Goal: Task Accomplishment & Management: Manage account settings

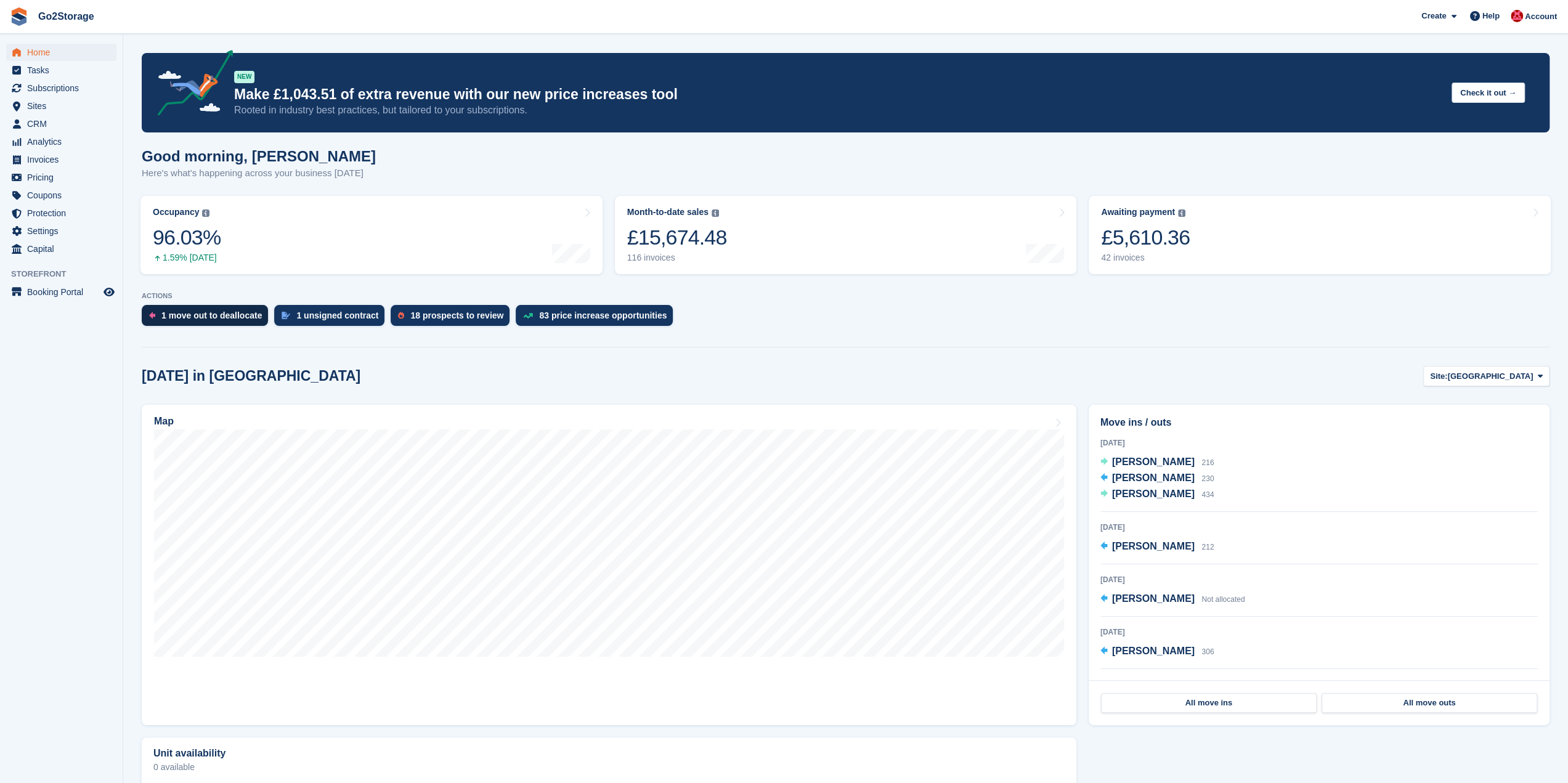
click at [208, 321] on div "1 move out to deallocate" at bounding box center [211, 315] width 101 height 10
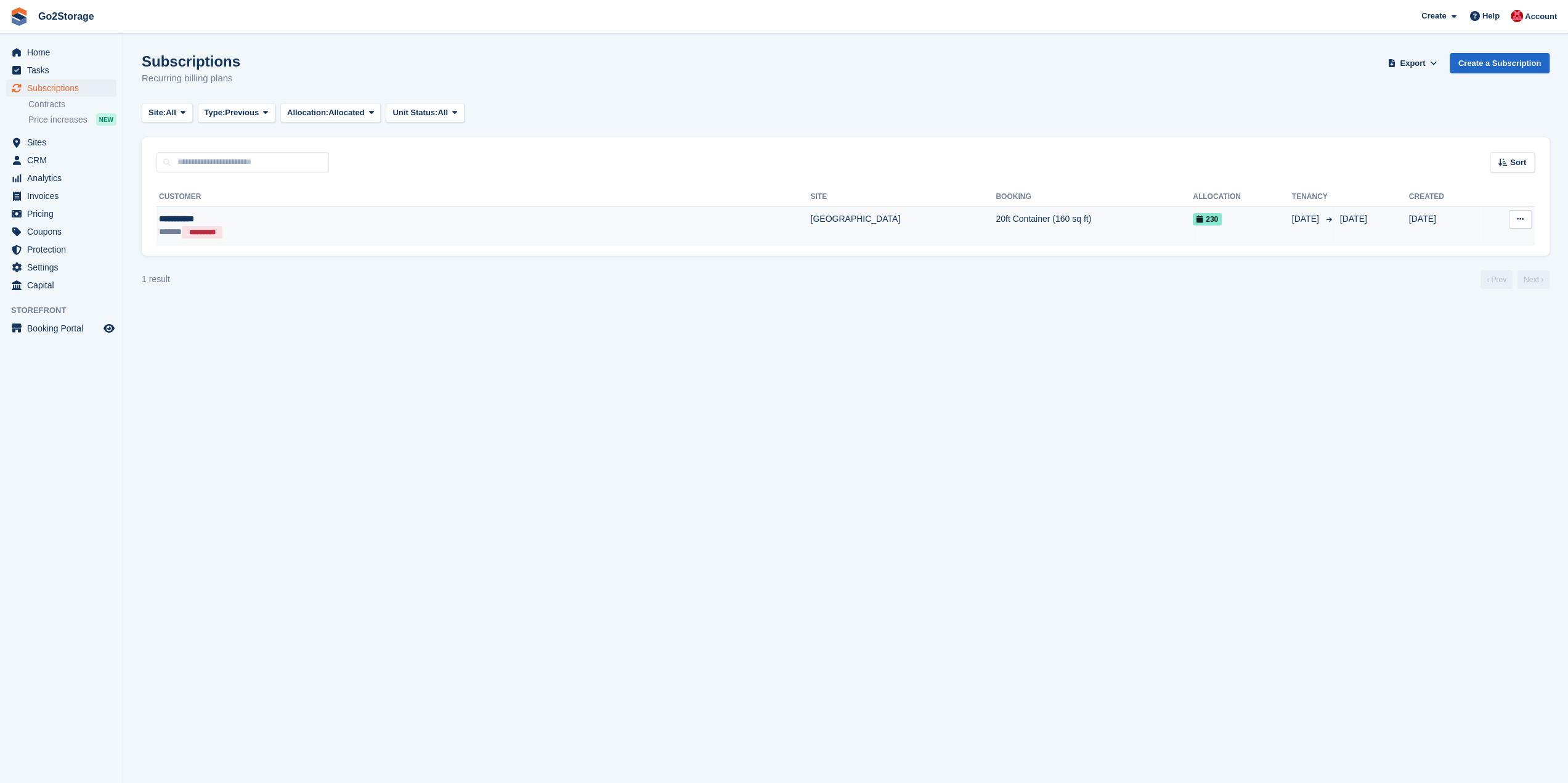
click at [995, 223] on td "20ft Container (160 sq ft)" at bounding box center [1094, 226] width 197 height 40
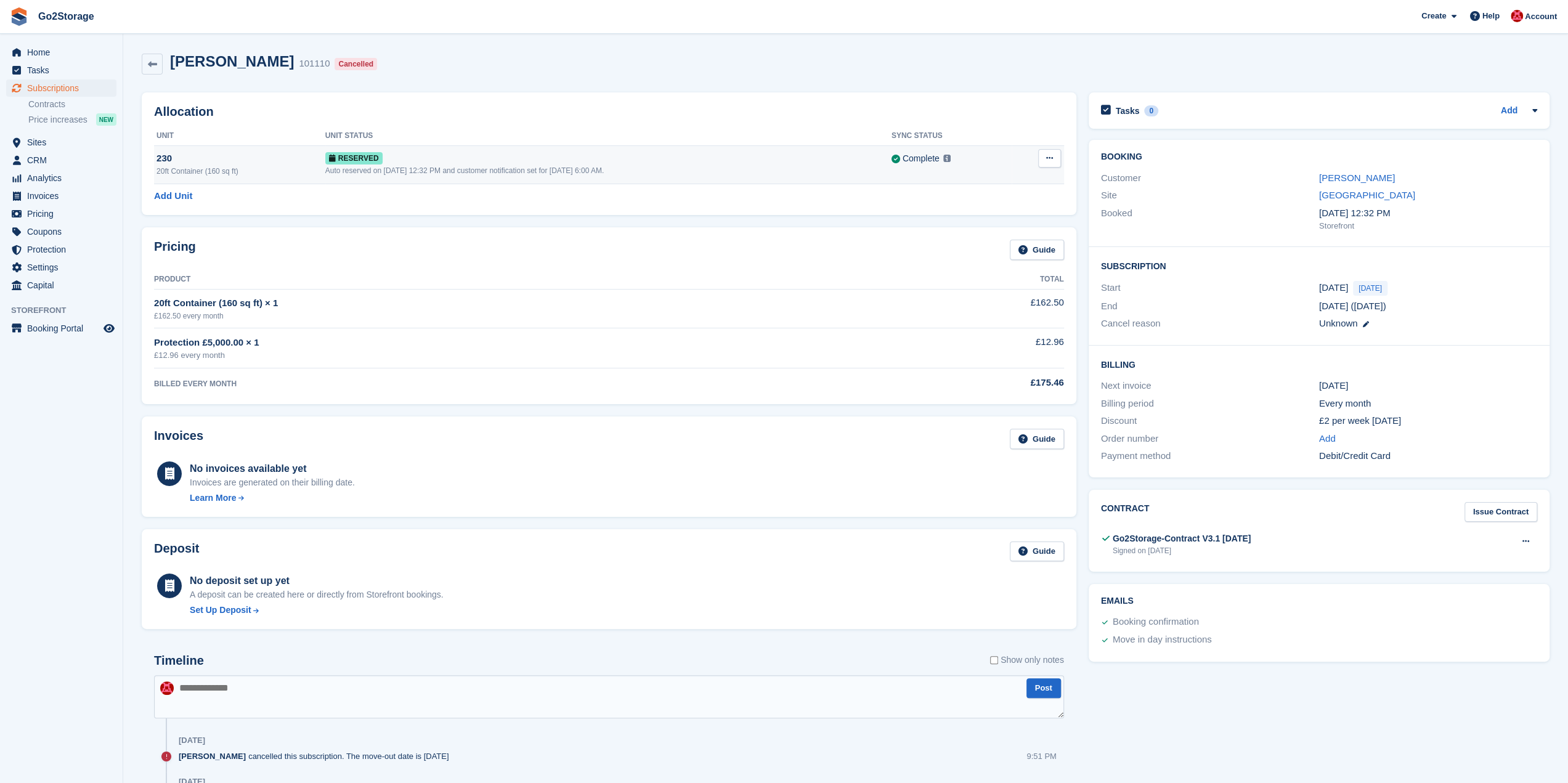
click at [1053, 160] on icon at bounding box center [1050, 158] width 7 height 8
click at [48, 53] on span "Home" at bounding box center [64, 52] width 74 height 18
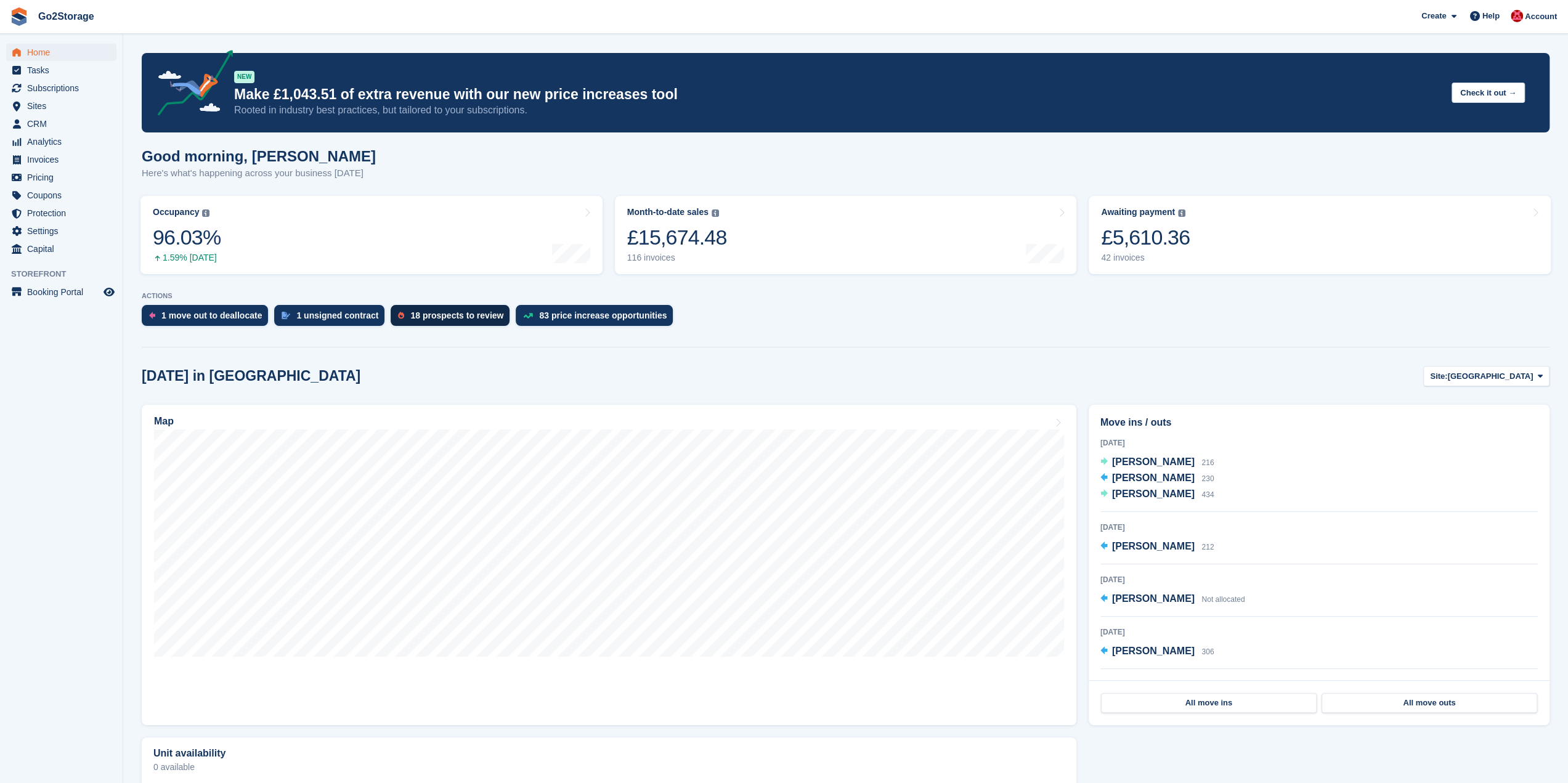
click at [433, 314] on div "18 prospects to review" at bounding box center [457, 315] width 93 height 10
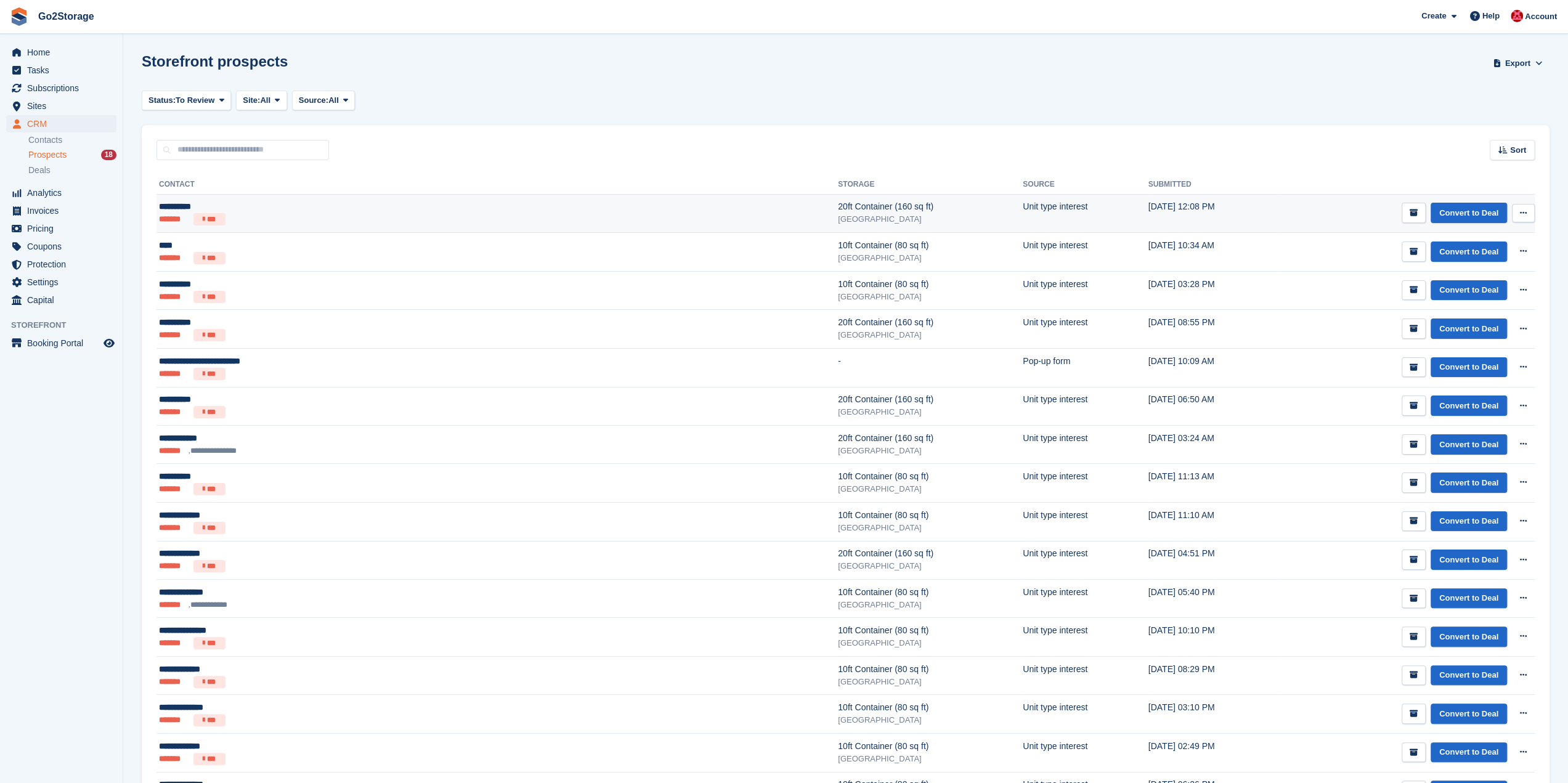
click at [1277, 216] on td "Convert to Deal View contact Edit contact Delete prospect" at bounding box center [1406, 213] width 258 height 39
drag, startPoint x: 1526, startPoint y: 213, endPoint x: 1456, endPoint y: 159, distance: 88.4
click at [1441, 151] on div "Sort Sort by Date submitted Submitted (oldest first) Submitted (newest first)" at bounding box center [846, 143] width 1408 height 35
click at [1528, 211] on button at bounding box center [1524, 213] width 23 height 18
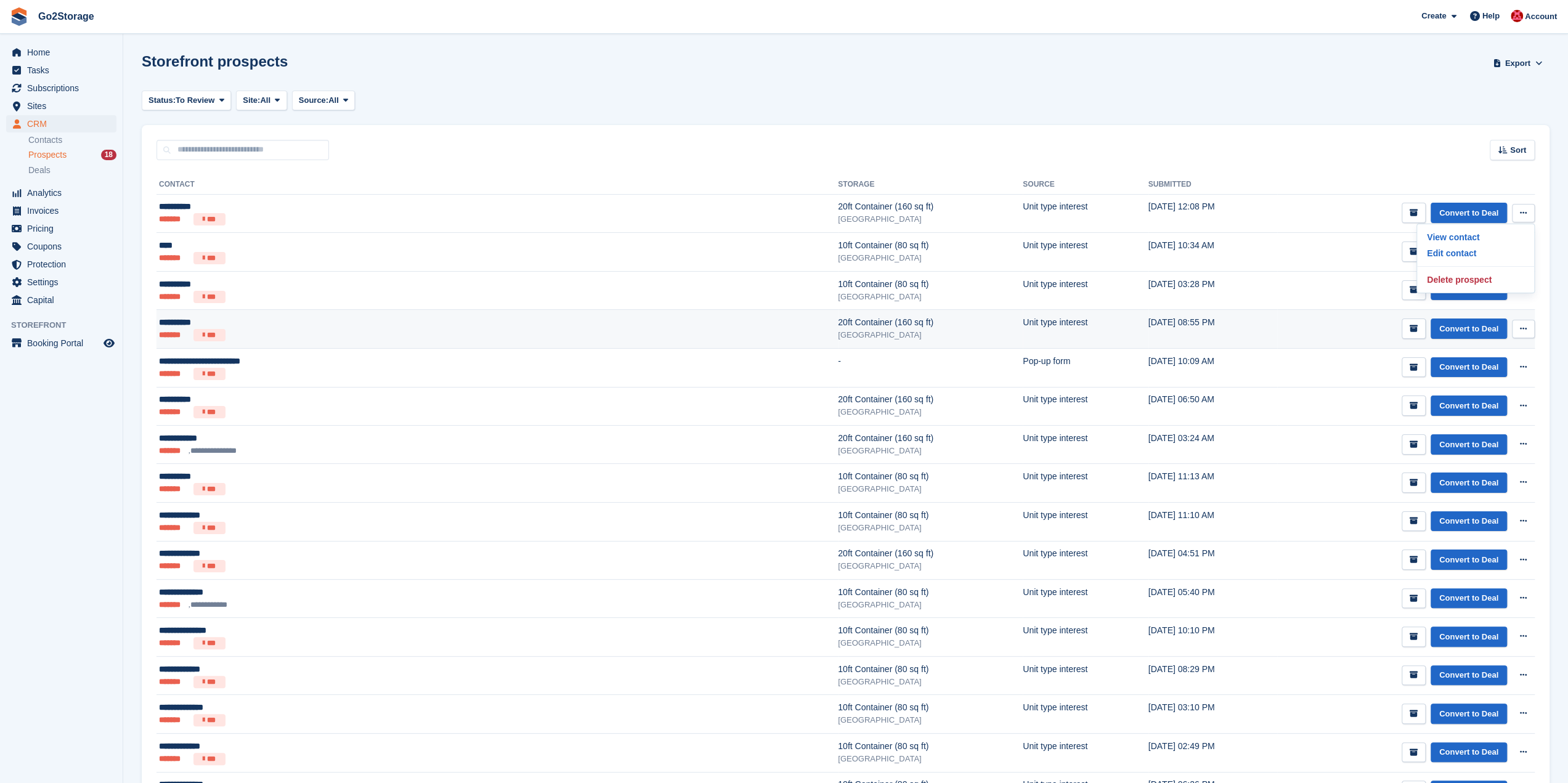
click at [1525, 330] on icon at bounding box center [1523, 328] width 7 height 8
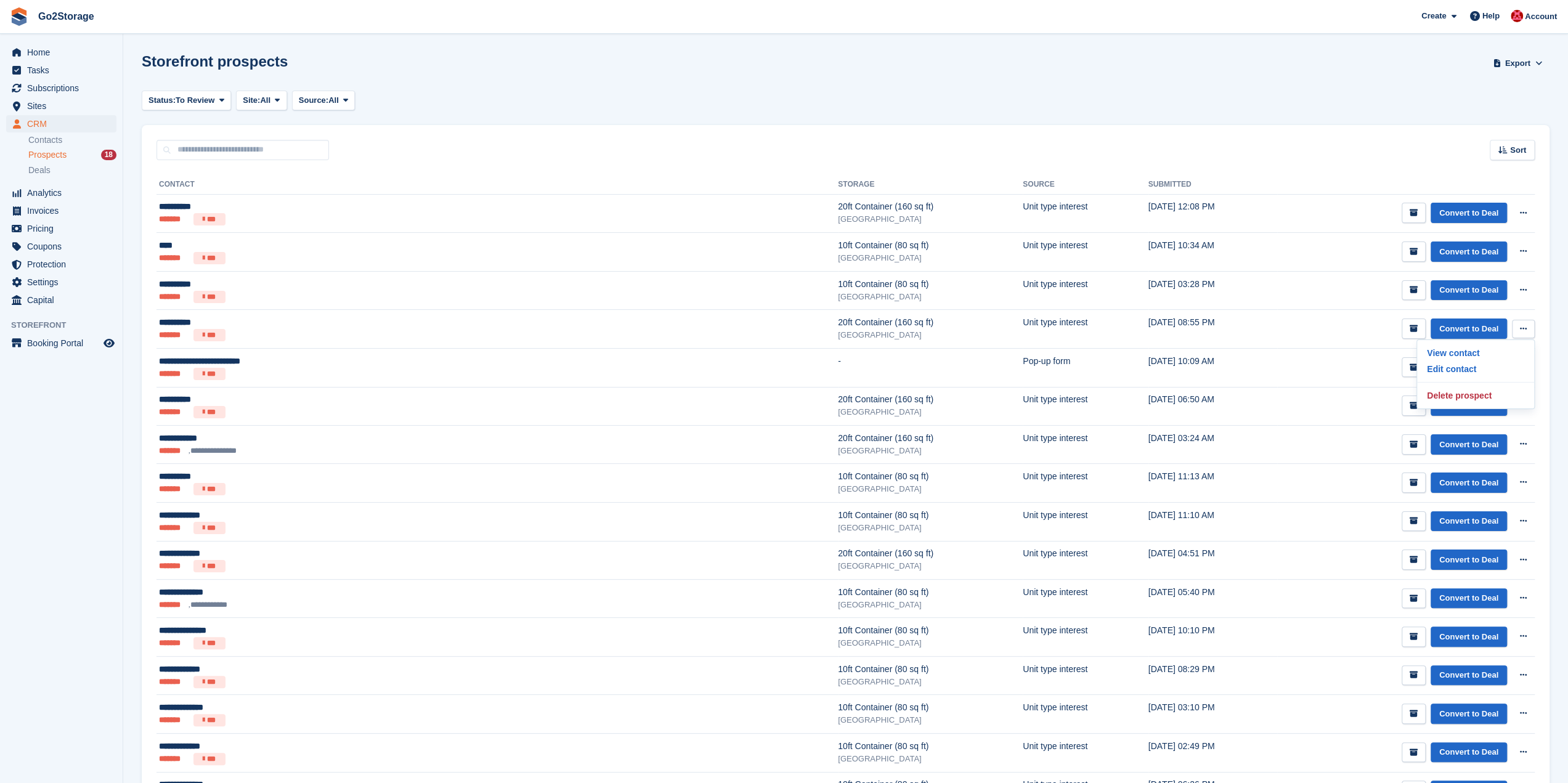
click at [1300, 66] on div "Storefront prospects Export Export Prospects Export a CSV of all Prospects whic…" at bounding box center [846, 70] width 1408 height 35
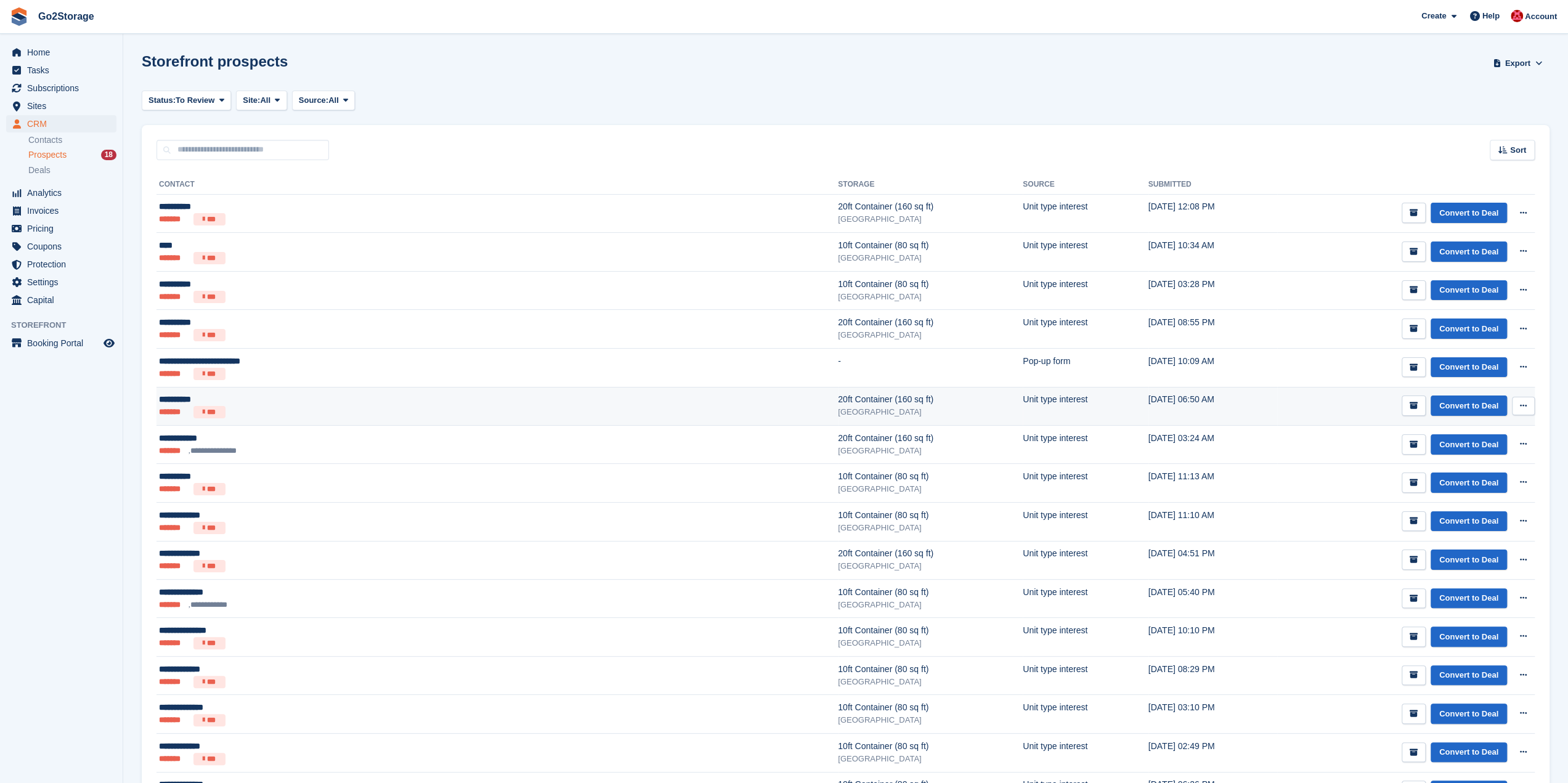
click at [1527, 406] on button at bounding box center [1524, 406] width 23 height 18
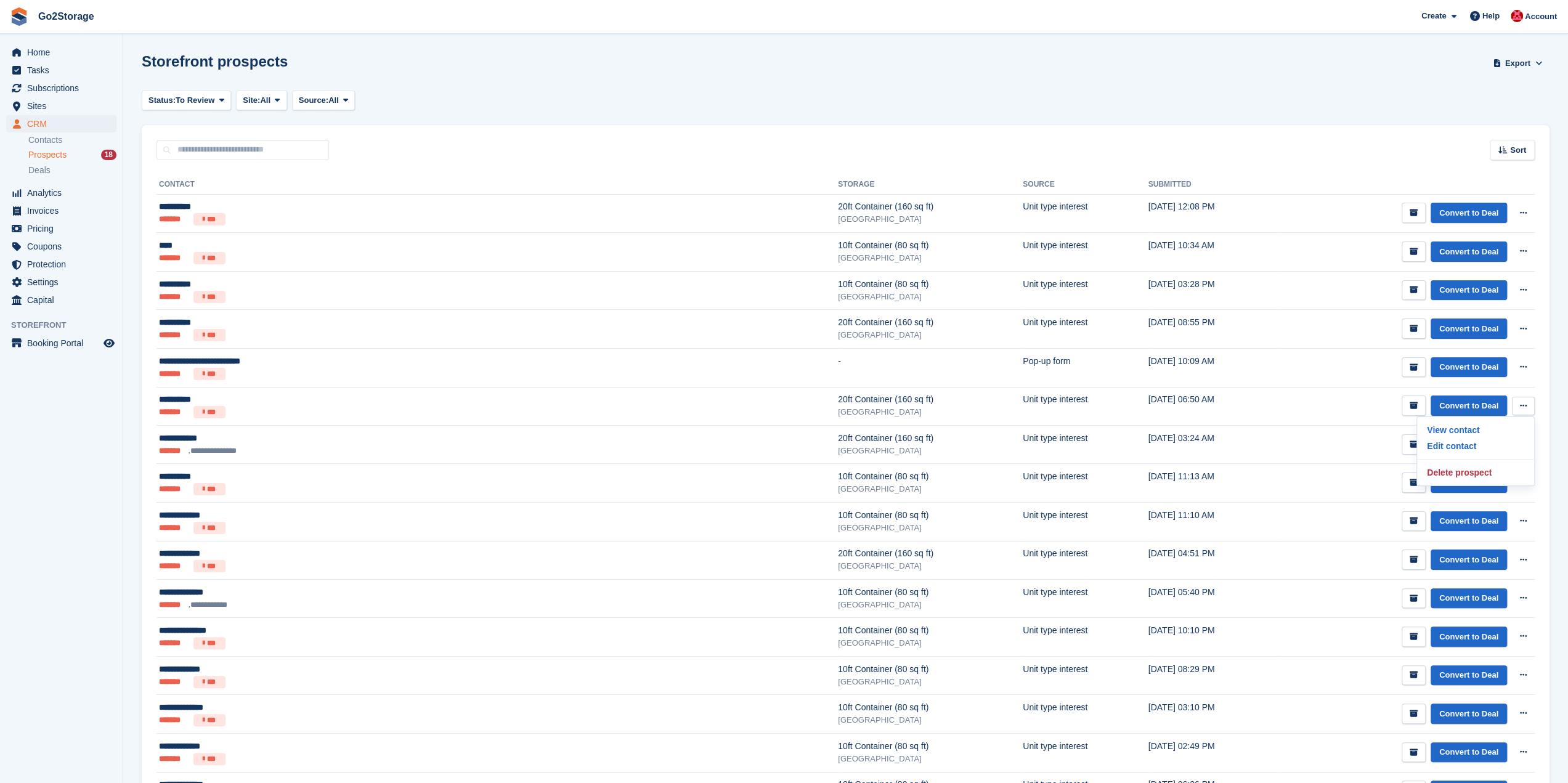
click at [726, 104] on div "Status: To Review All Archived To Review Site: All All Bristol Thornbury Not sp…" at bounding box center [846, 101] width 1408 height 21
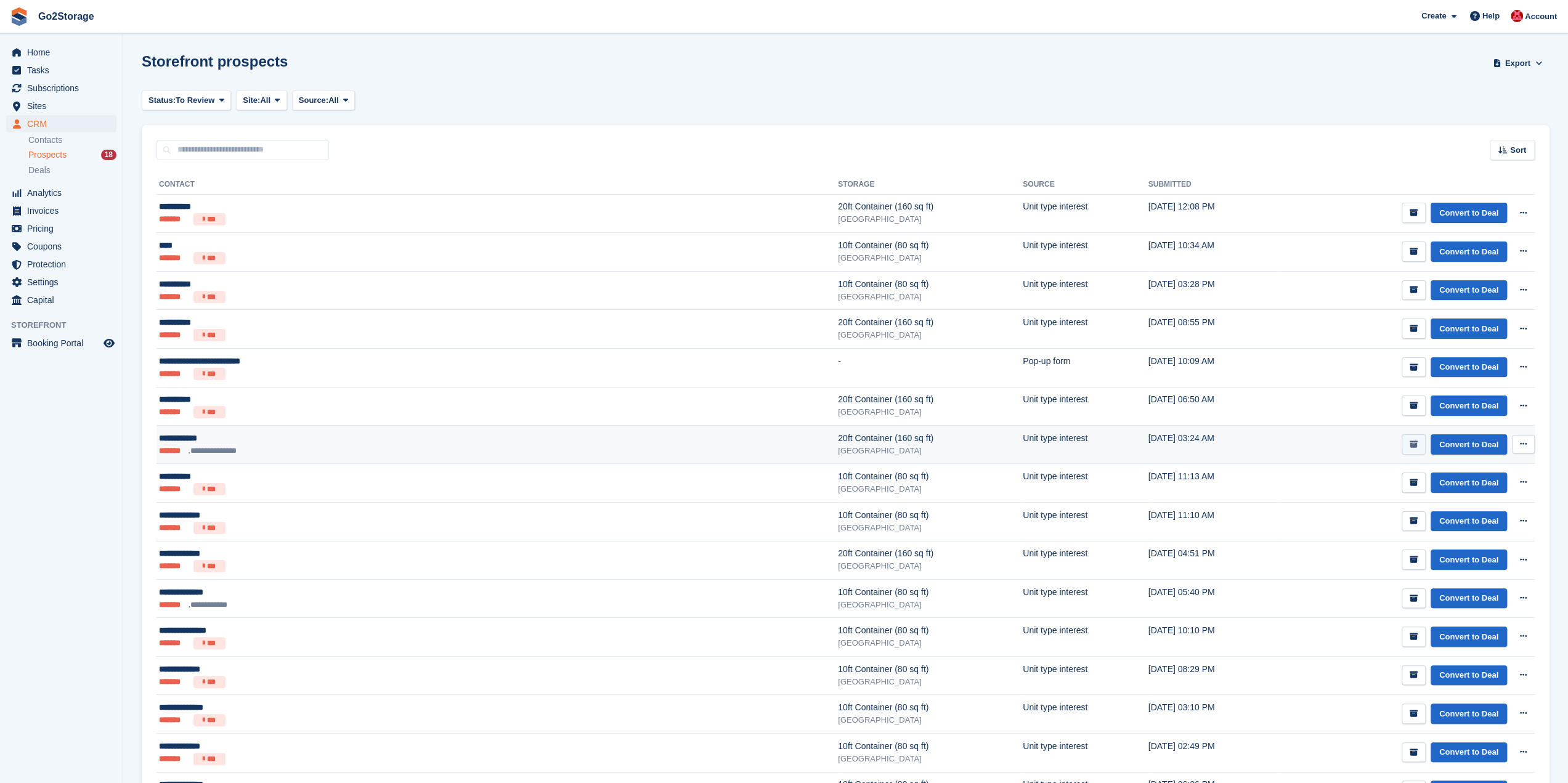
click at [1415, 443] on icon "submit" at bounding box center [1414, 444] width 8 height 8
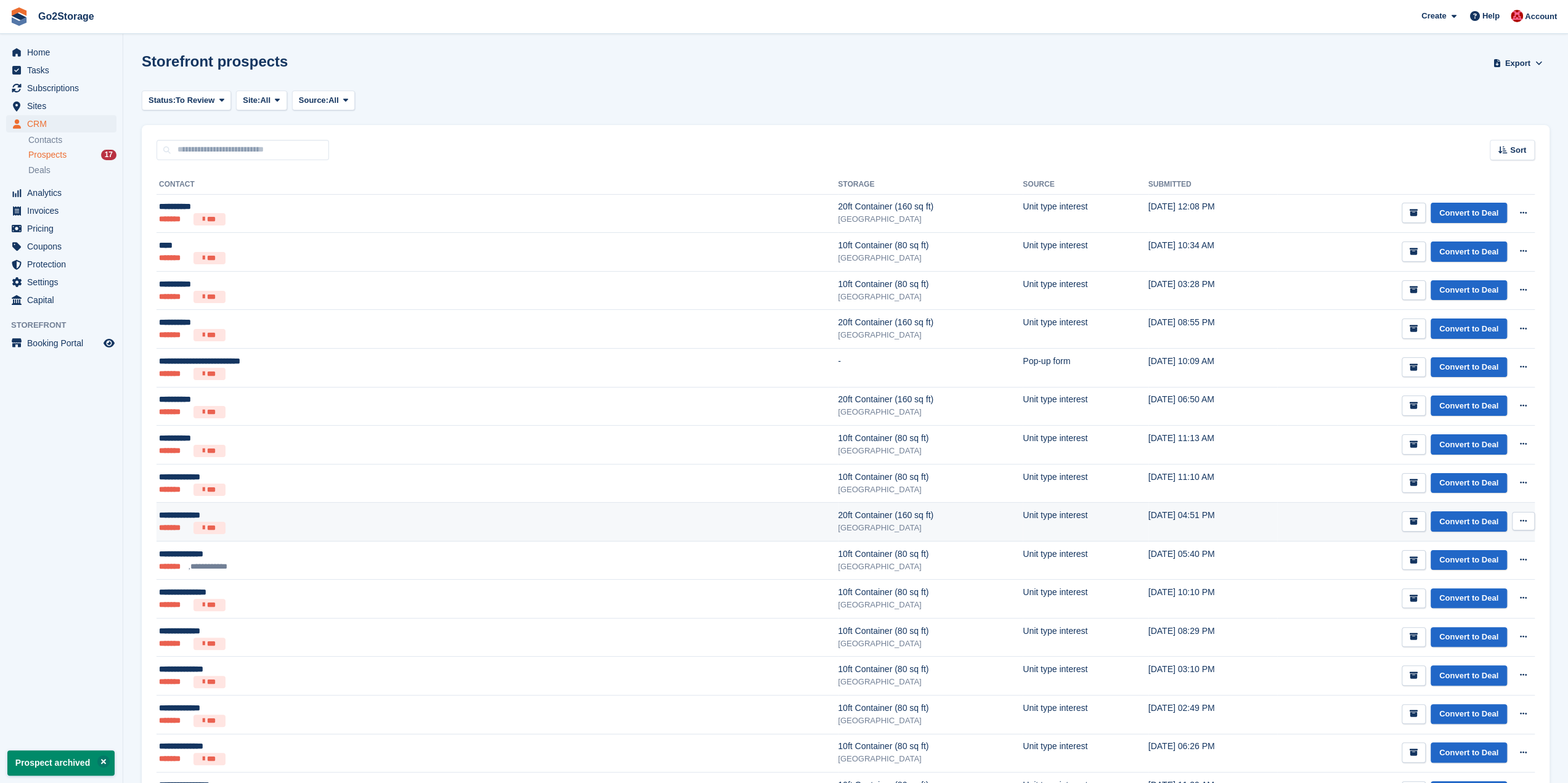
click at [1526, 519] on icon at bounding box center [1523, 520] width 7 height 8
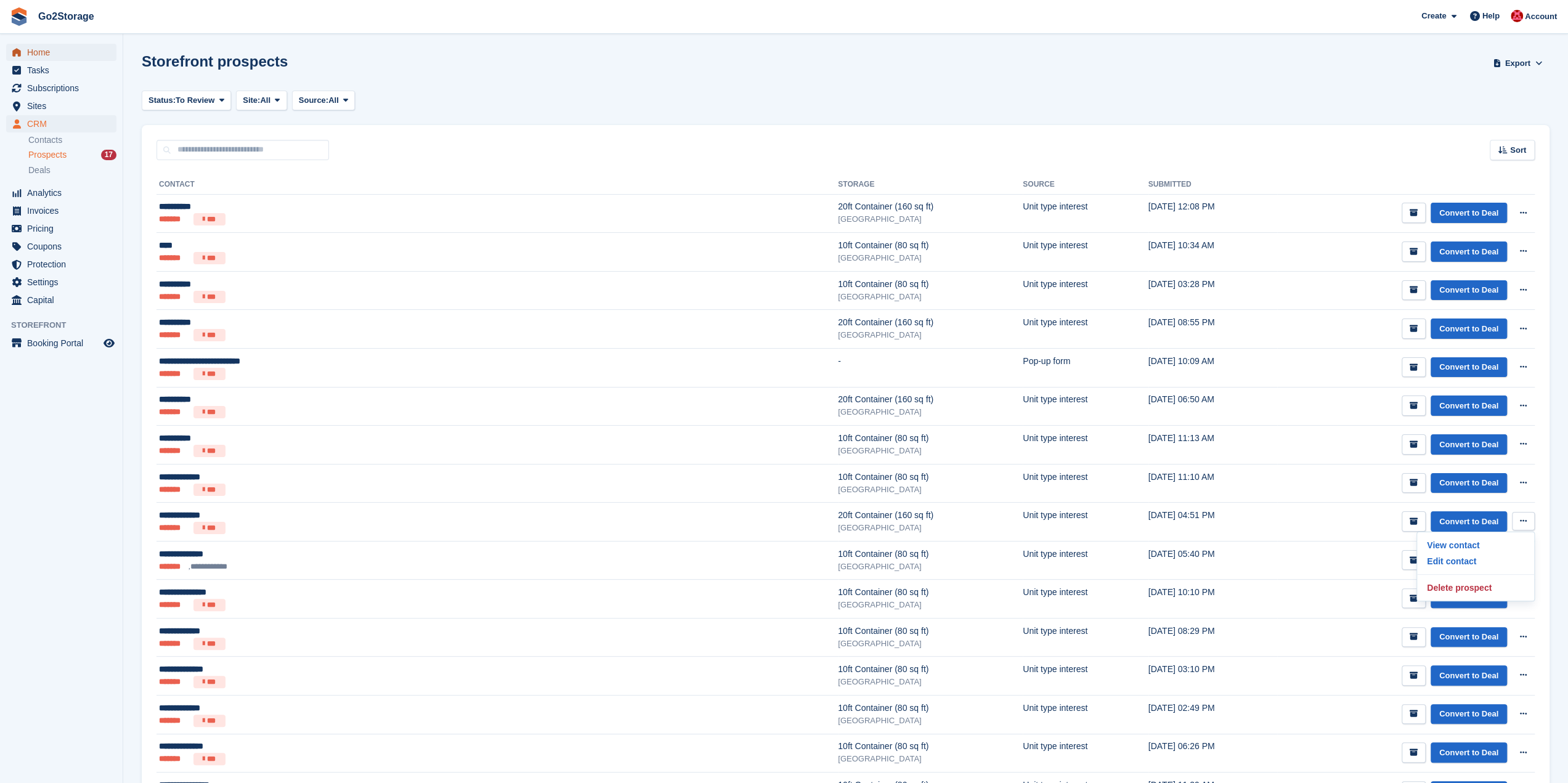
click at [53, 53] on span "Home" at bounding box center [64, 52] width 74 height 18
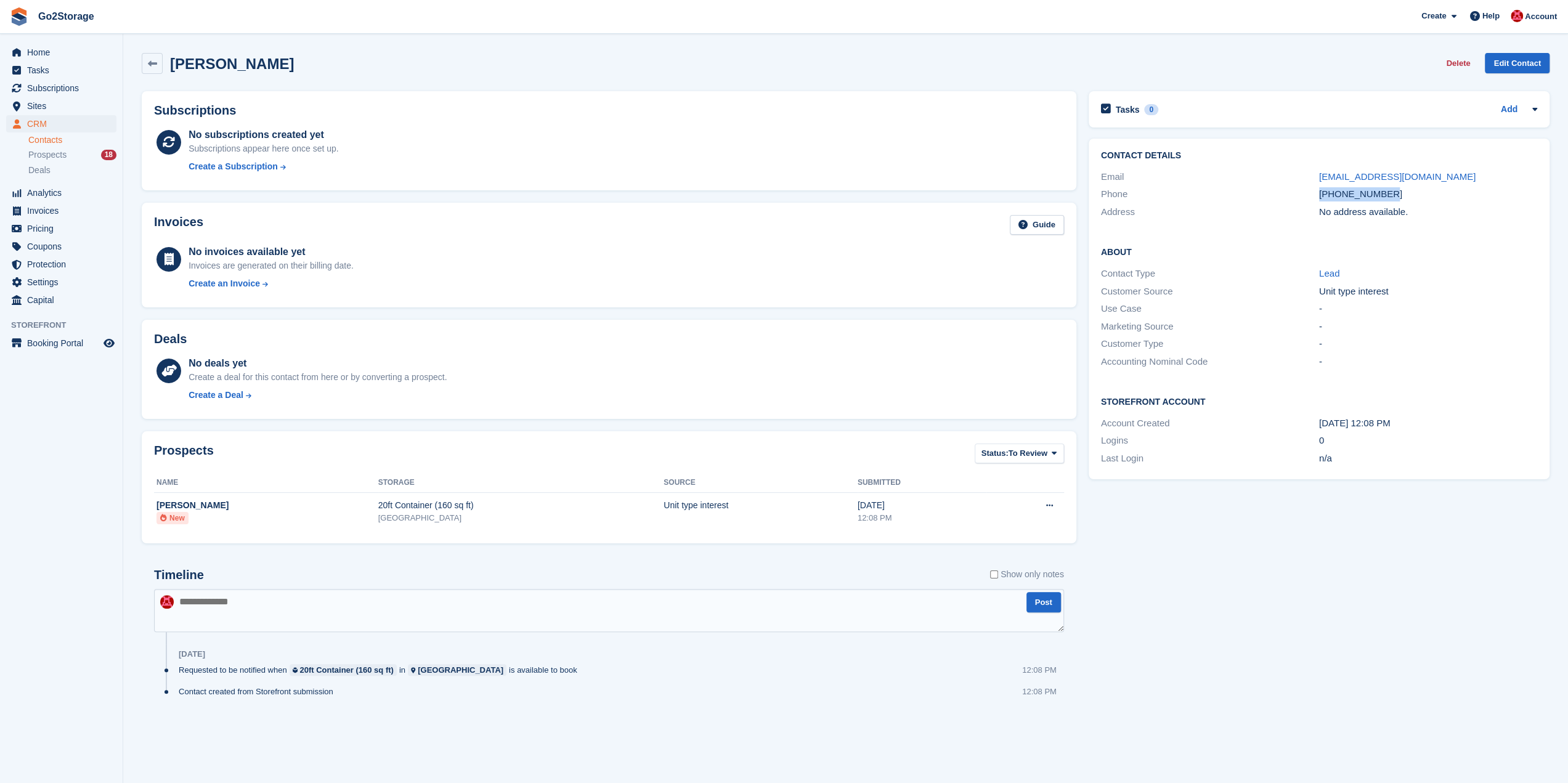
drag, startPoint x: 1402, startPoint y: 196, endPoint x: 1320, endPoint y: 196, distance: 82.0
click at [1320, 196] on div "[PHONE_NUMBER]" at bounding box center [1428, 194] width 218 height 14
copy div "+447470852460"
drag, startPoint x: 1404, startPoint y: 195, endPoint x: 1289, endPoint y: 196, distance: 115.0
click at [1289, 200] on div "Phone [PHONE_NUMBER]" at bounding box center [1318, 208] width 436 height 18
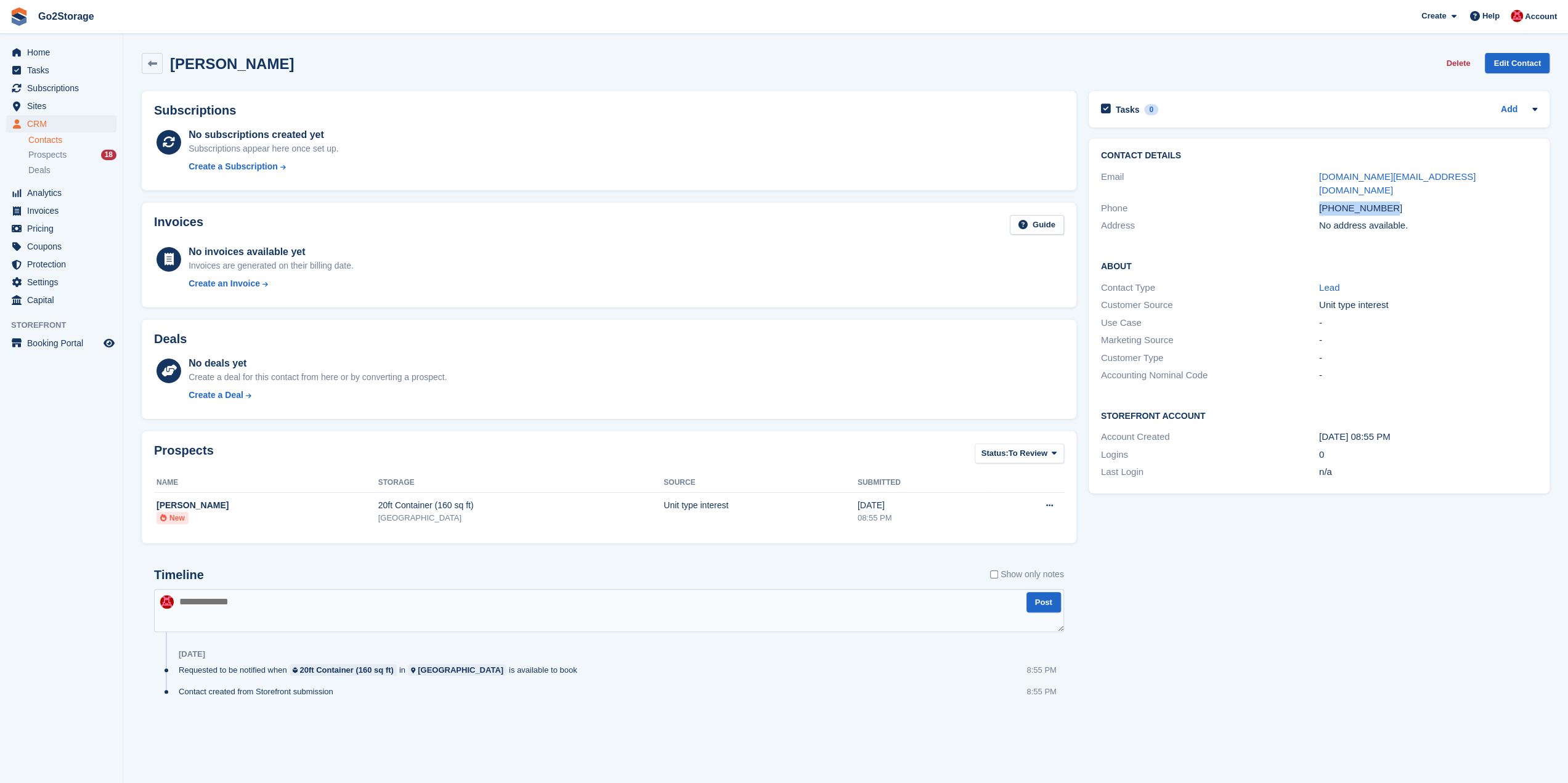
copy div "[PHONE_NUMBER]"
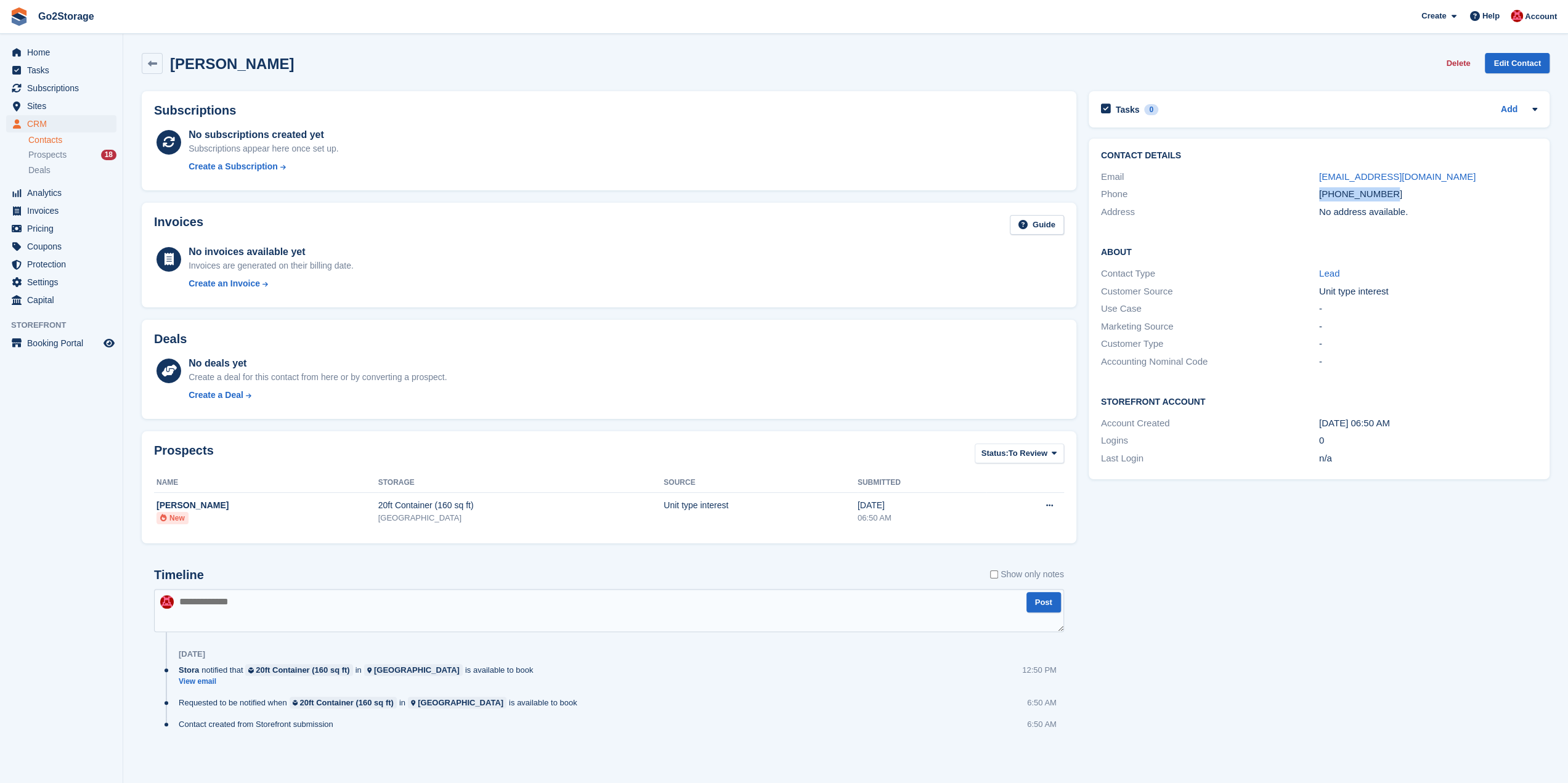
drag, startPoint x: 1397, startPoint y: 194, endPoint x: 1283, endPoint y: 198, distance: 114.1
click at [1283, 198] on div "Phone +447738224860" at bounding box center [1318, 194] width 436 height 18
copy div "+447738224860"
drag, startPoint x: 1408, startPoint y: 195, endPoint x: 1289, endPoint y: 193, distance: 119.0
click at [1289, 193] on div "Phone [PHONE_NUMBER]" at bounding box center [1318, 194] width 436 height 18
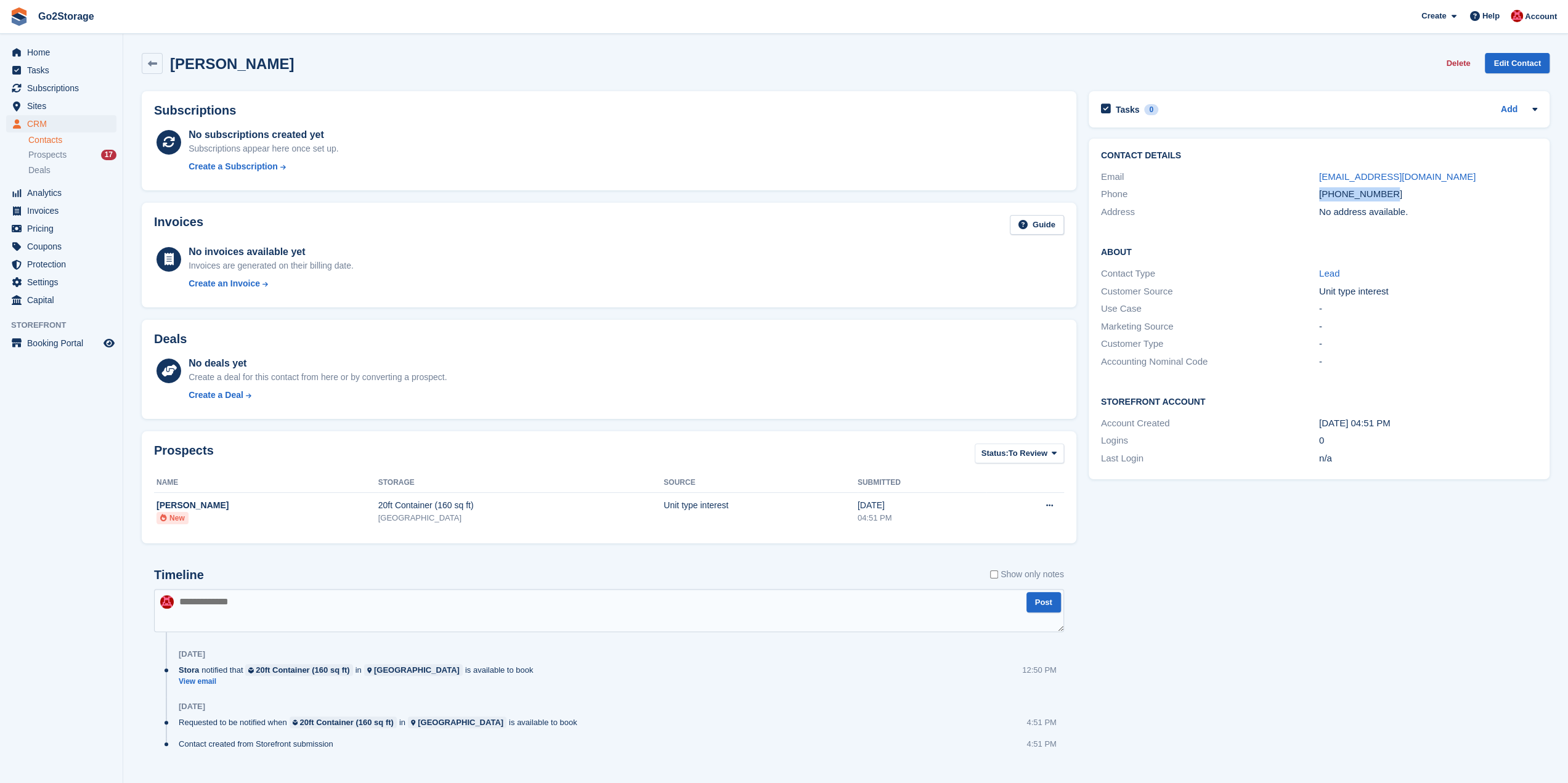
copy div "[PHONE_NUMBER]"
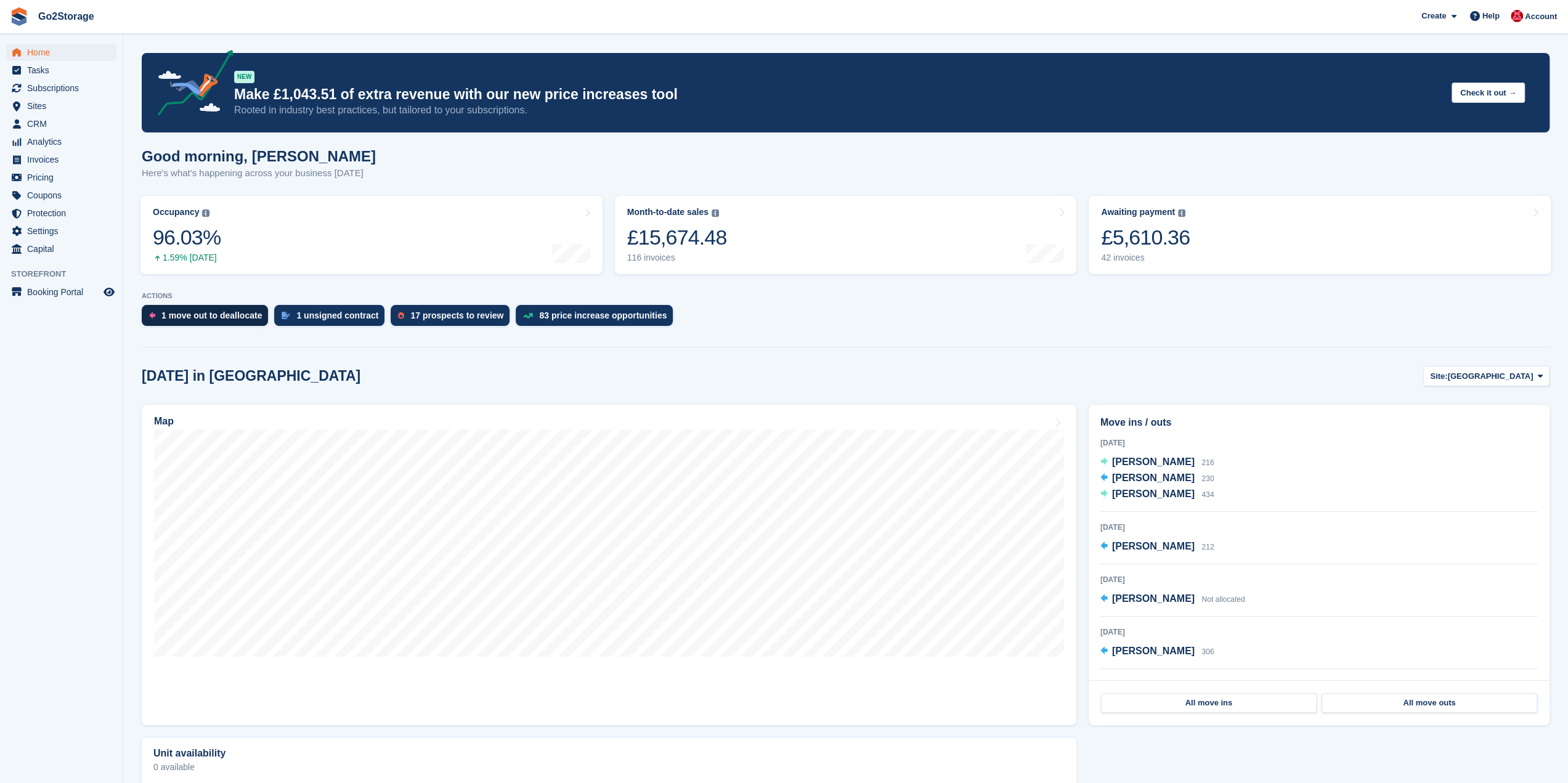
click at [209, 312] on div "1 move out to deallocate" at bounding box center [211, 315] width 101 height 10
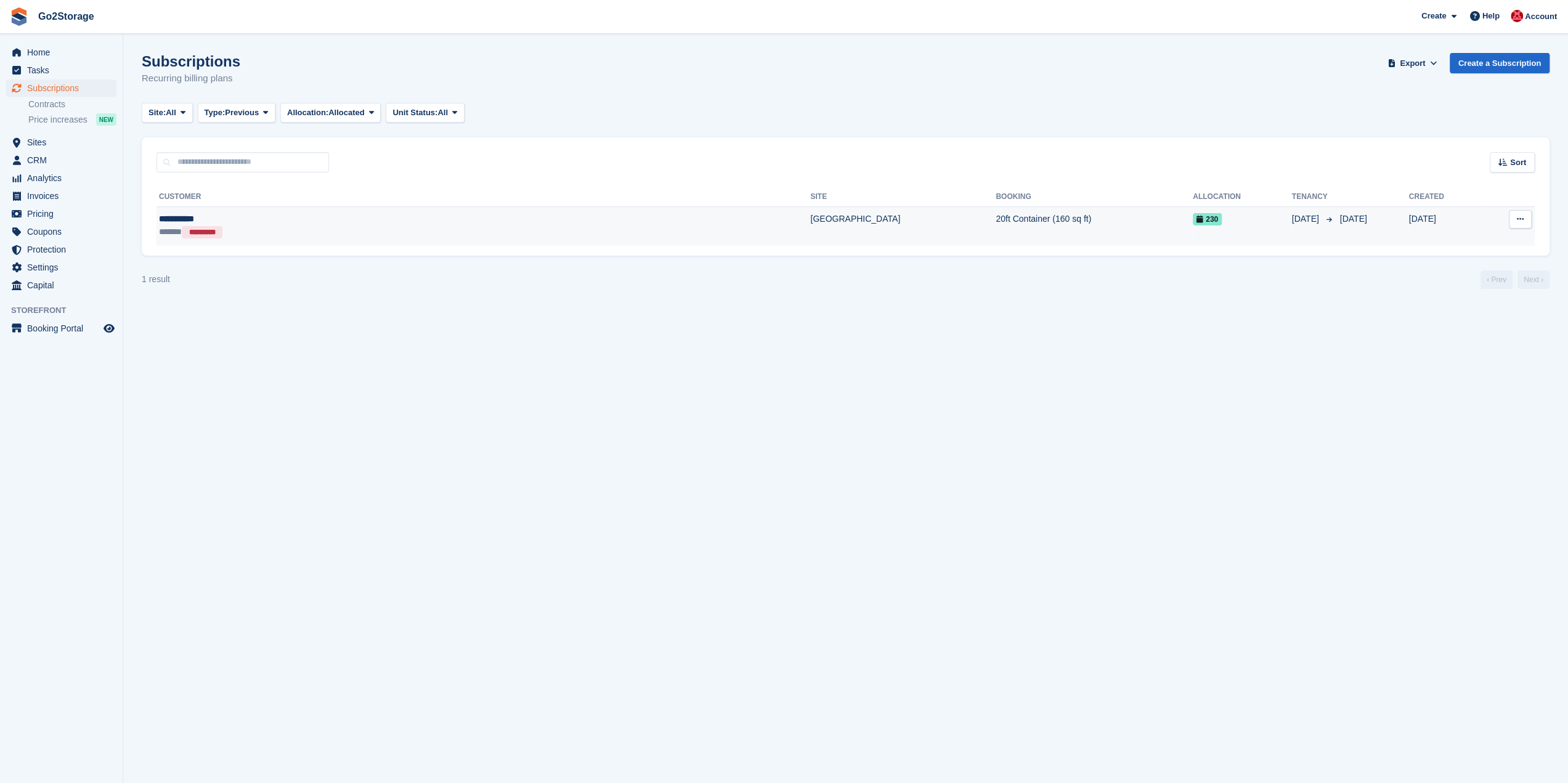
click at [995, 227] on td "20ft Container (160 sq ft)" at bounding box center [1094, 226] width 197 height 40
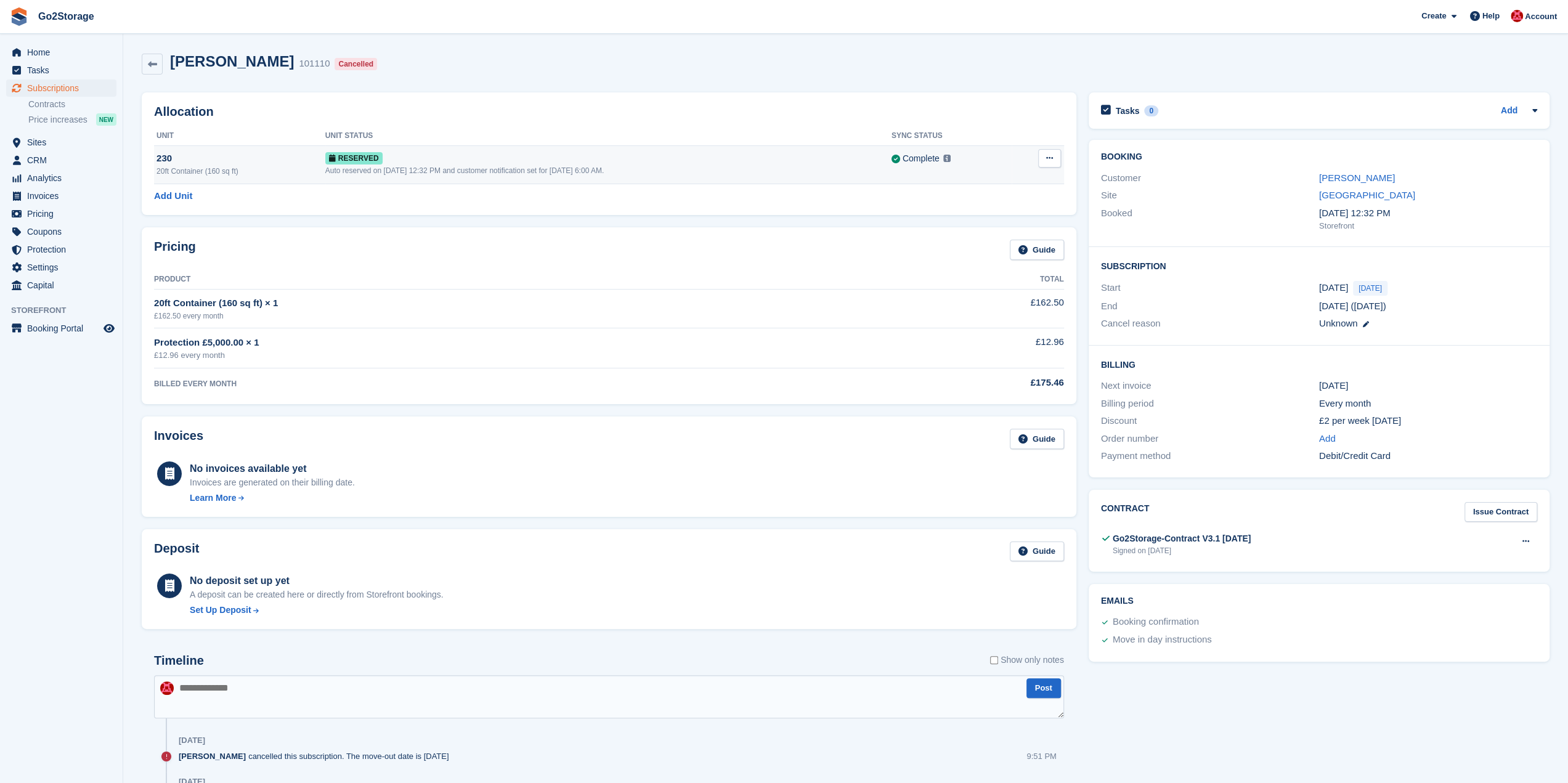
click at [828, 161] on div "Reserved" at bounding box center [608, 158] width 566 height 13
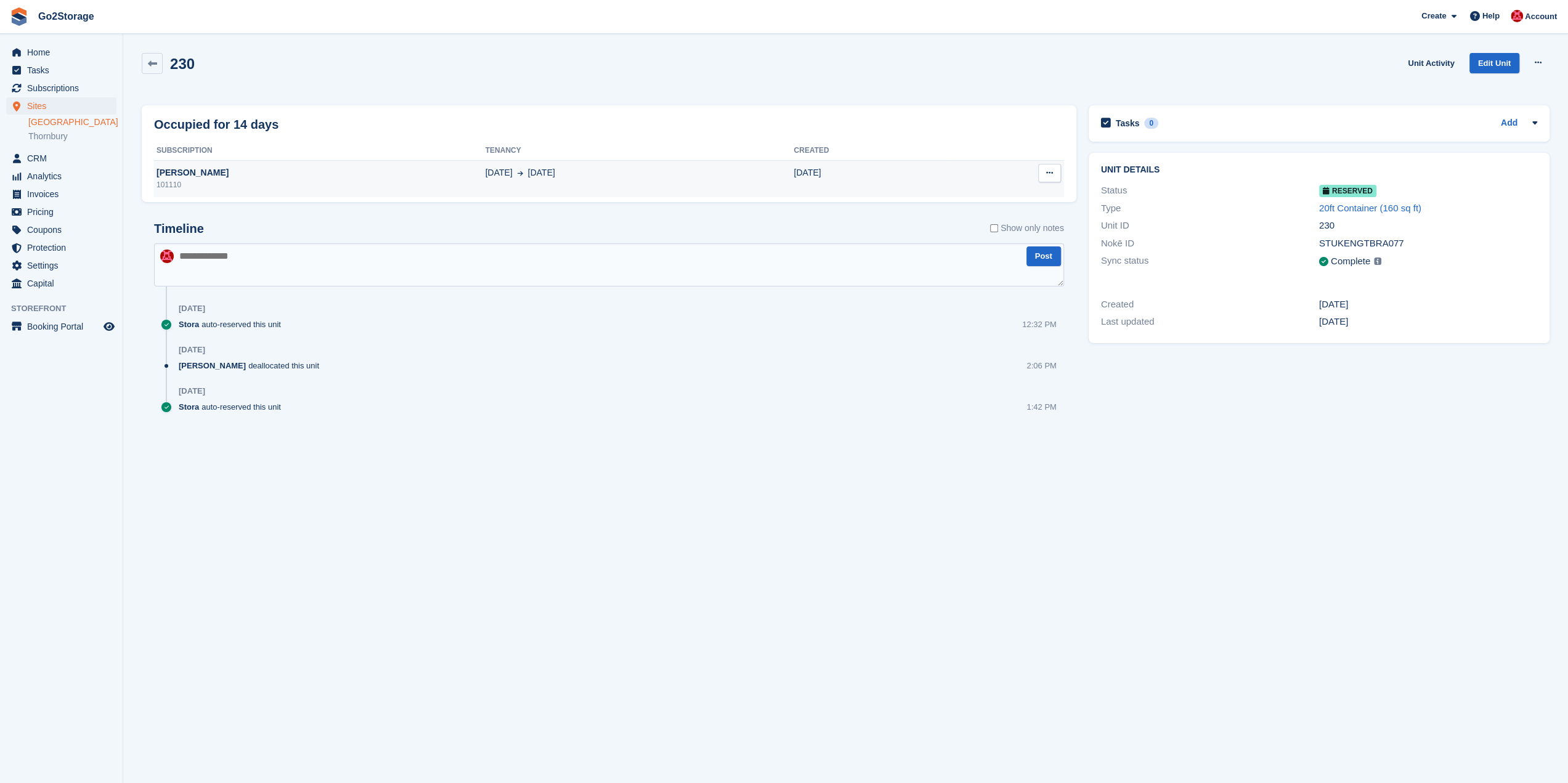
click at [1050, 176] on icon at bounding box center [1050, 172] width 7 height 8
click at [989, 194] on p "Deallocate" at bounding box center [1002, 197] width 107 height 16
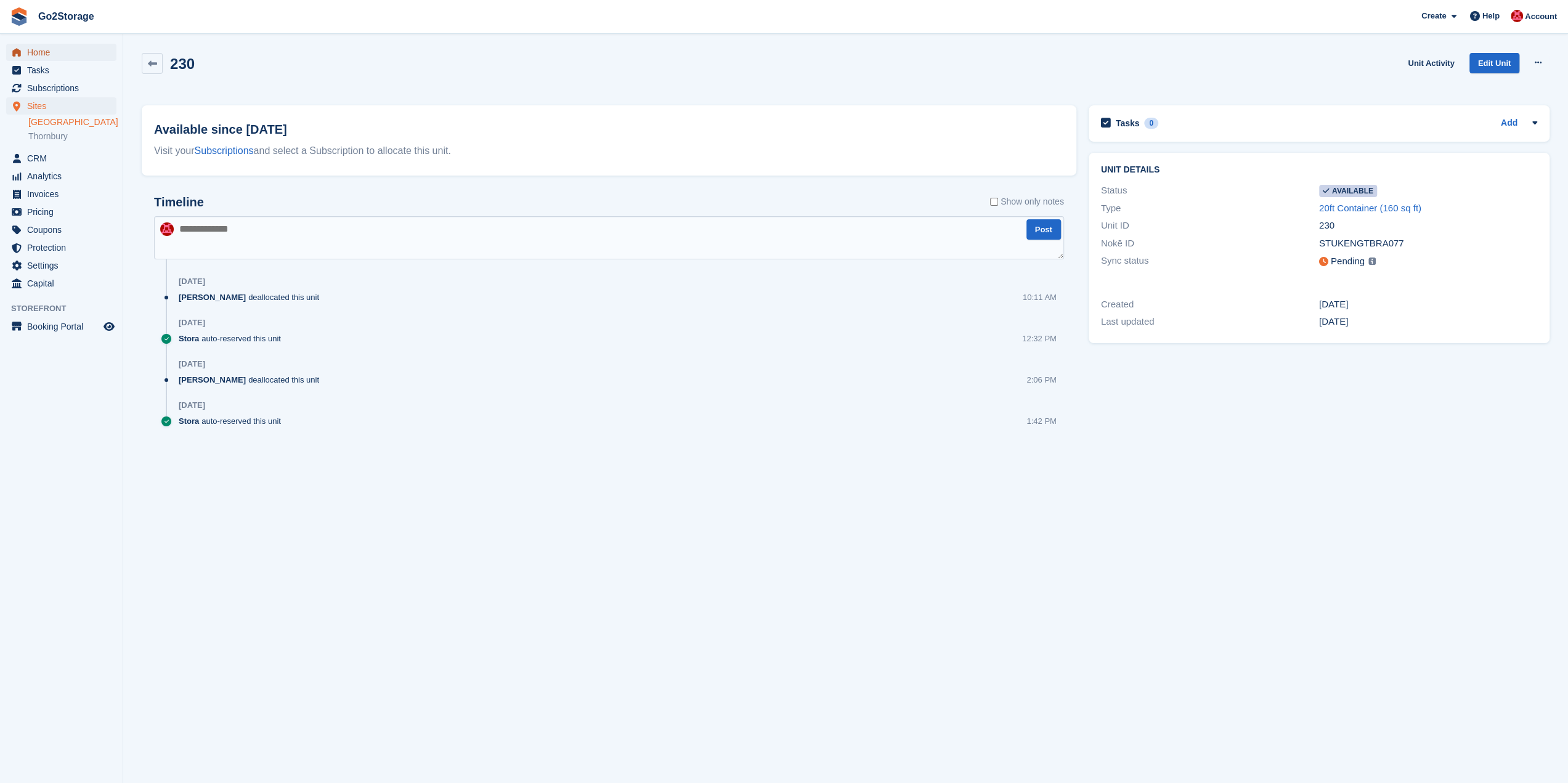
click at [50, 53] on span "Home" at bounding box center [64, 52] width 74 height 18
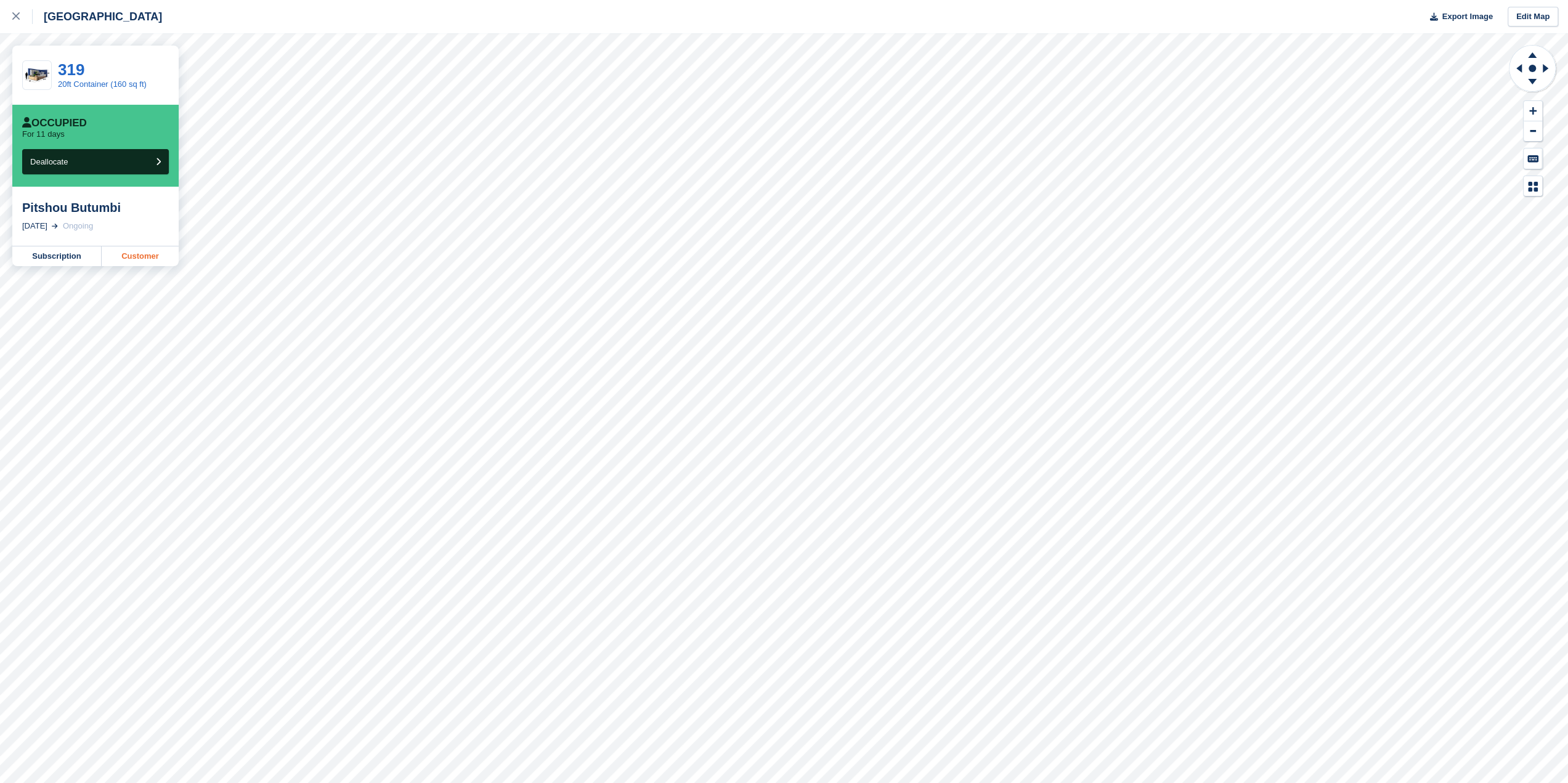
click at [147, 258] on link "Customer" at bounding box center [140, 256] width 77 height 20
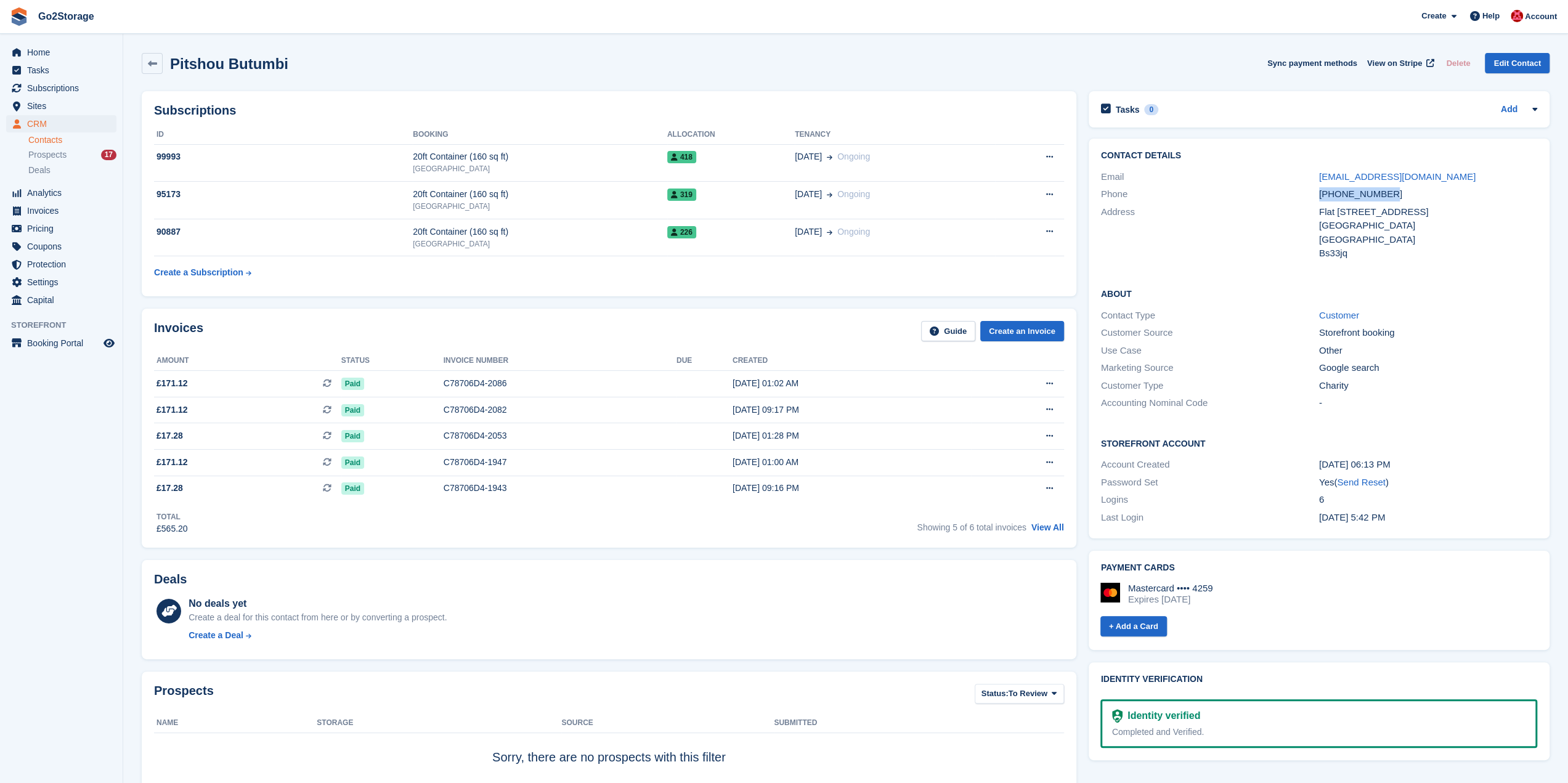
drag, startPoint x: 1411, startPoint y: 190, endPoint x: 1303, endPoint y: 200, distance: 108.5
click at [1303, 200] on div "Phone [PHONE_NUMBER]" at bounding box center [1318, 194] width 436 height 18
copy div "[PHONE_NUMBER]"
